Goal: Information Seeking & Learning: Learn about a topic

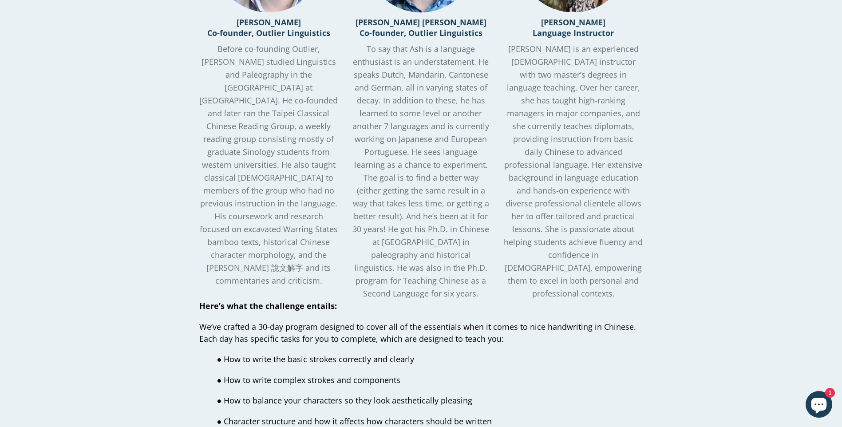
scroll to position [1177, 0]
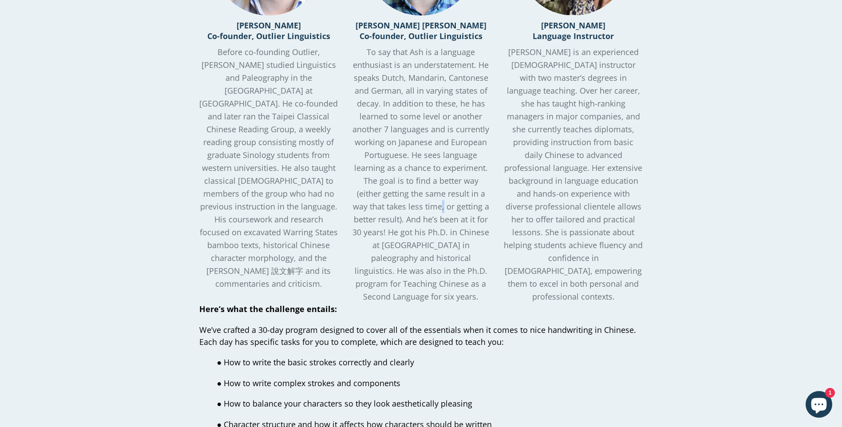
click at [443, 211] on p "To say that Ash is a language enthusiast is an understatement. He speaks Dutch,…" at bounding box center [420, 174] width 139 height 257
drag, startPoint x: 443, startPoint y: 211, endPoint x: 447, endPoint y: 214, distance: 5.1
click at [447, 214] on span "To say that Ash is a language enthusiast is an understatement. He speaks Dutch,…" at bounding box center [420, 174] width 137 height 255
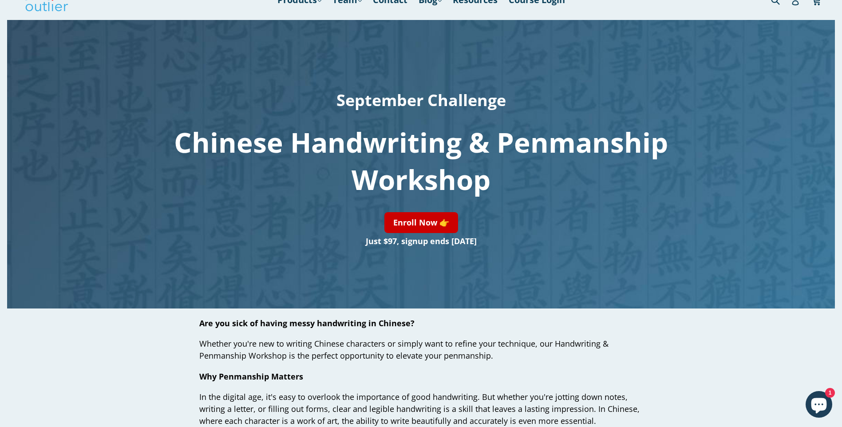
scroll to position [0, 0]
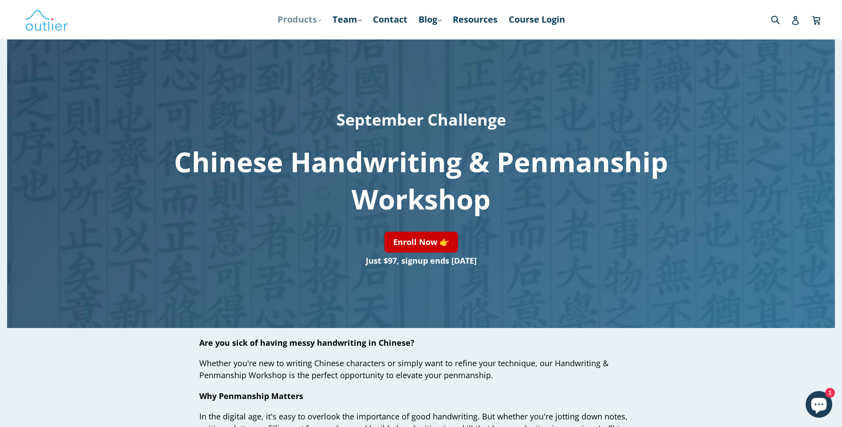
click at [297, 24] on link "Products .cls-1{fill:#231f20} expand" at bounding box center [299, 20] width 53 height 16
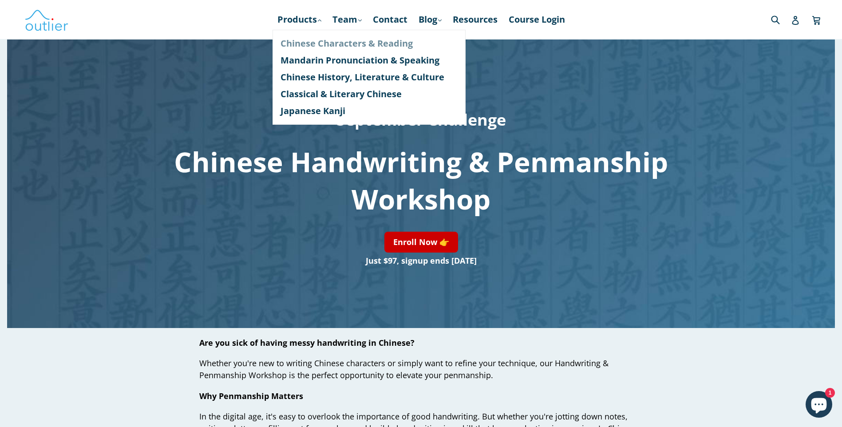
click at [302, 44] on link "Chinese Characters & Reading" at bounding box center [368, 43] width 177 height 17
